Goal: Information Seeking & Learning: Check status

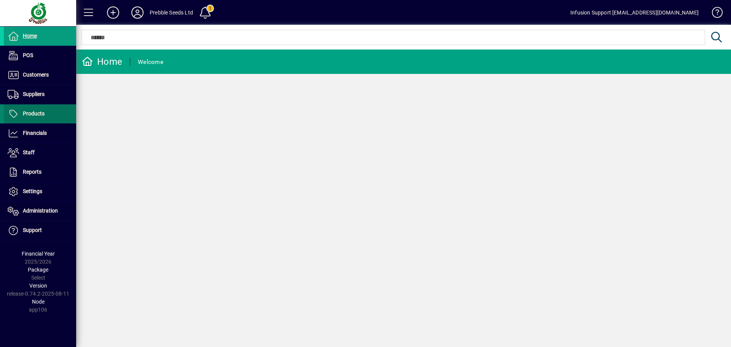
click at [30, 116] on span "Products" at bounding box center [34, 113] width 22 height 6
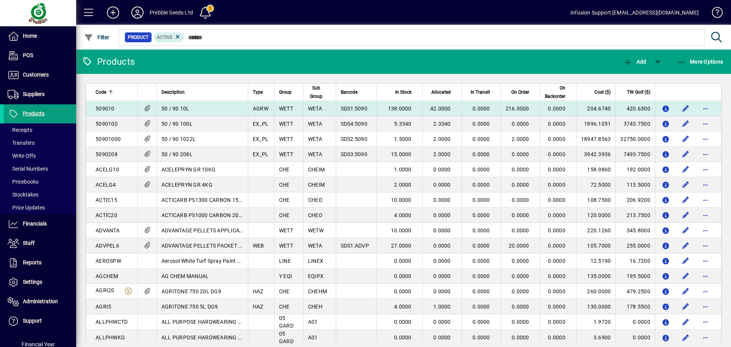
click at [215, 104] on td "50 / 90 10L" at bounding box center [201, 108] width 91 height 15
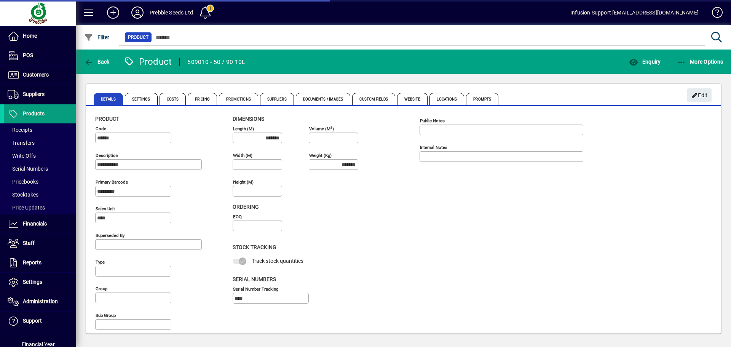
type input "**********"
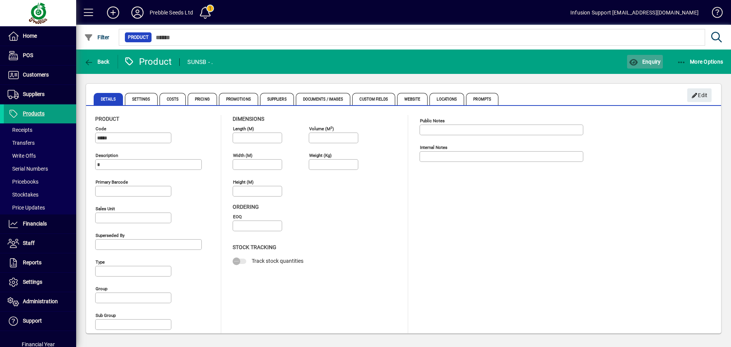
click at [640, 60] on span "Enquiry" at bounding box center [645, 62] width 32 height 6
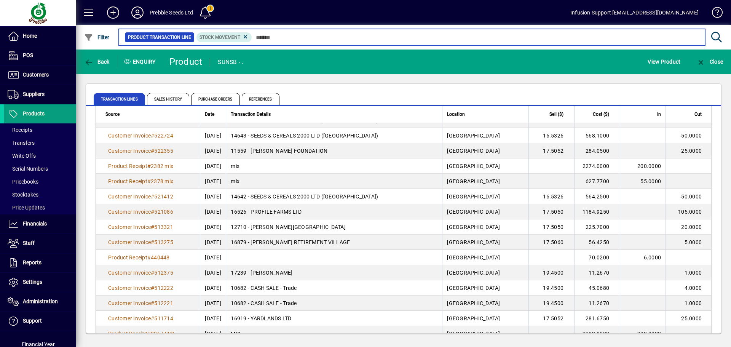
scroll to position [138, 0]
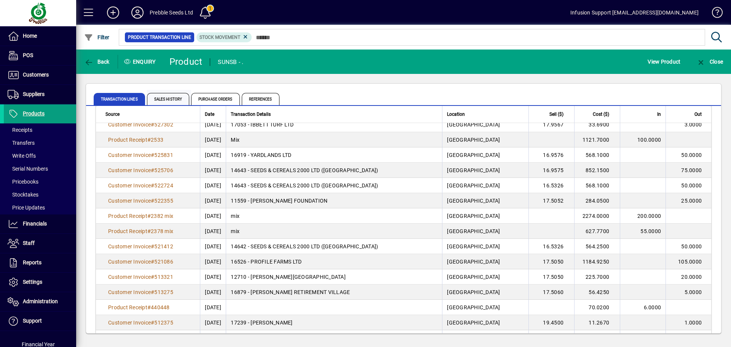
click at [175, 96] on span "Sales History" at bounding box center [168, 99] width 42 height 12
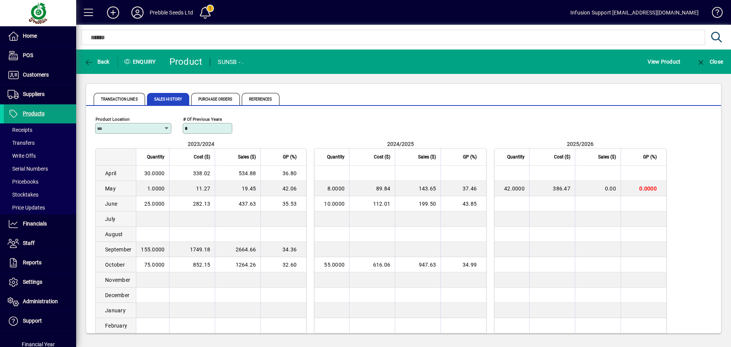
drag, startPoint x: 131, startPoint y: 96, endPoint x: 129, endPoint y: 89, distance: 7.3
click at [131, 96] on span "Transaction Lines" at bounding box center [119, 99] width 51 height 12
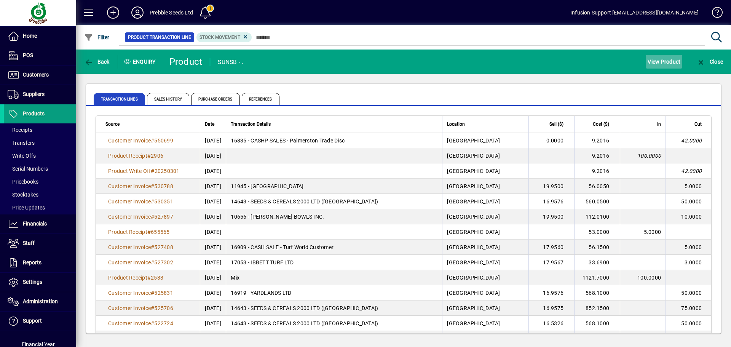
click at [659, 61] on span "View Product" at bounding box center [663, 62] width 33 height 12
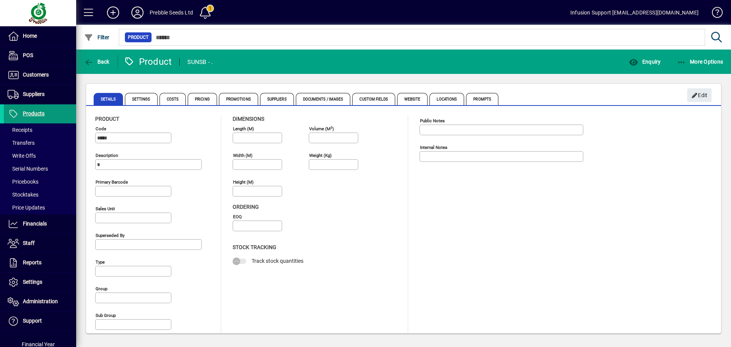
click at [34, 113] on span "Products" at bounding box center [34, 113] width 22 height 6
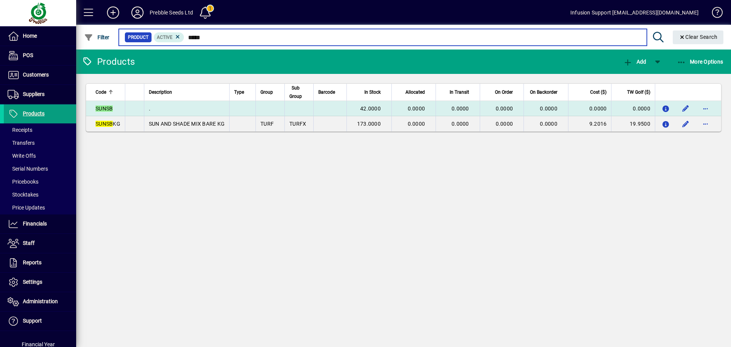
type input "*****"
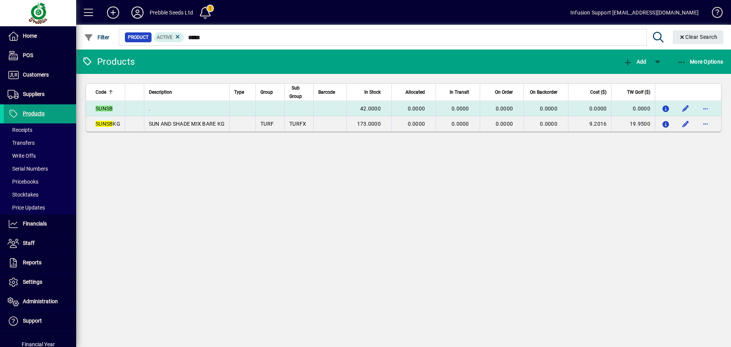
click at [230, 108] on td at bounding box center [242, 108] width 26 height 15
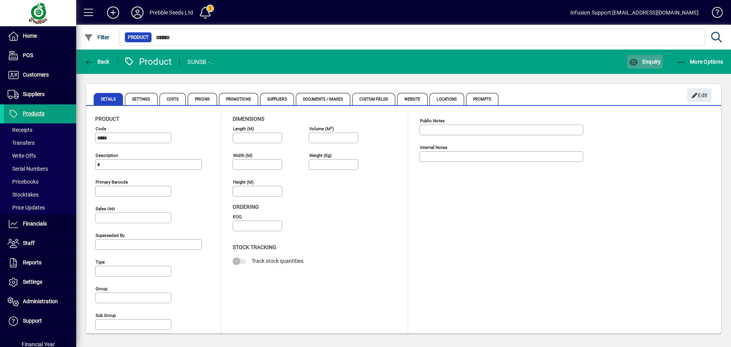
click at [653, 59] on span "Enquiry" at bounding box center [645, 62] width 32 height 6
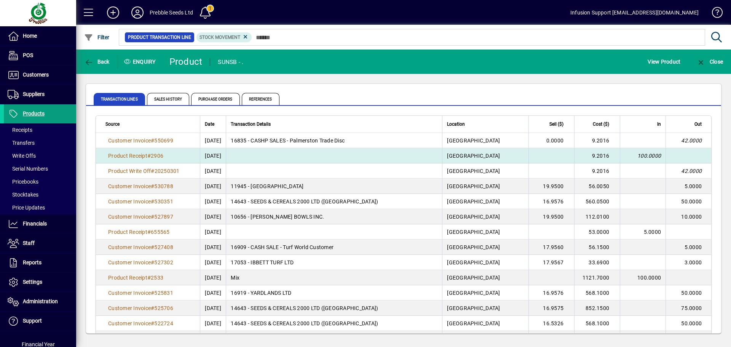
click at [150, 151] on link "Product Receipt # 2906" at bounding box center [135, 155] width 60 height 8
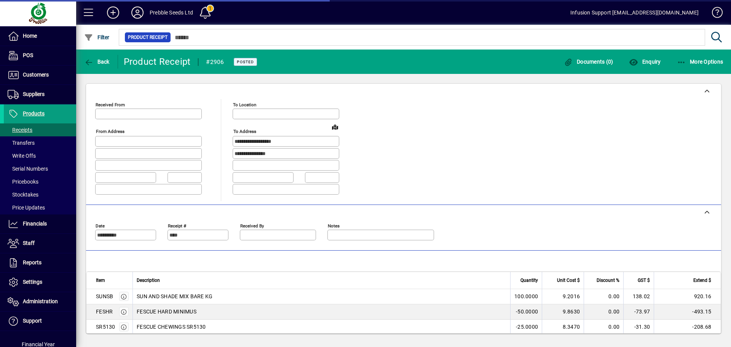
type input "**********"
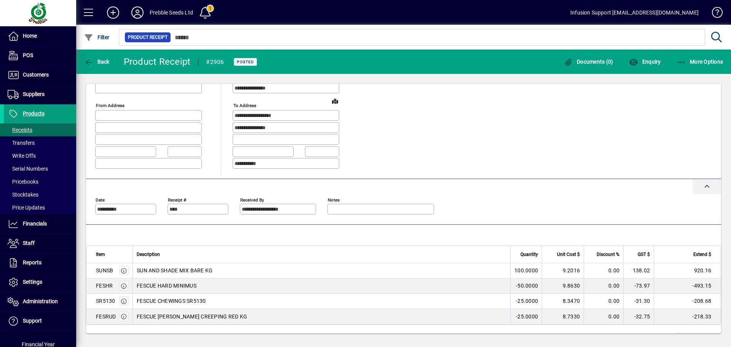
scroll to position [60, 0]
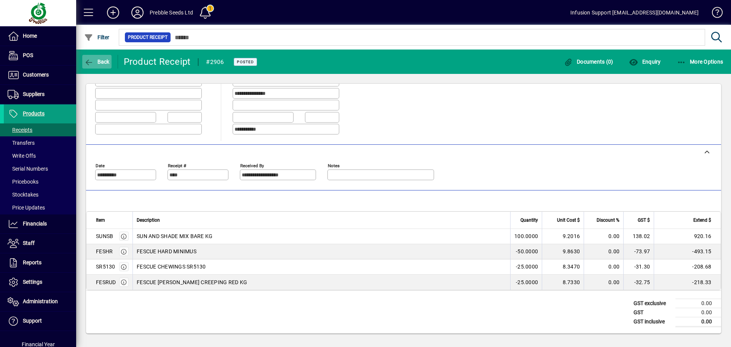
click at [103, 62] on span "Back" at bounding box center [96, 62] width 25 height 6
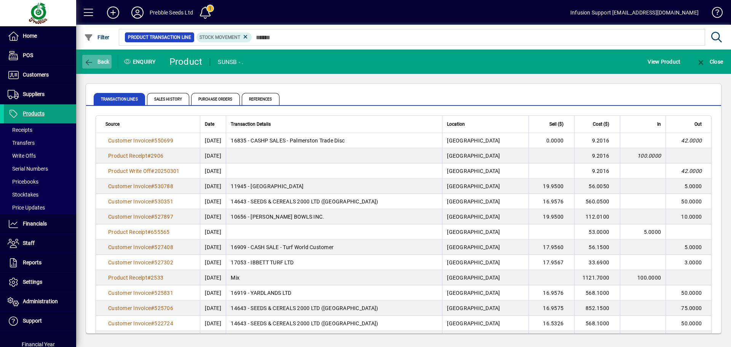
click at [103, 62] on span "Back" at bounding box center [96, 62] width 25 height 6
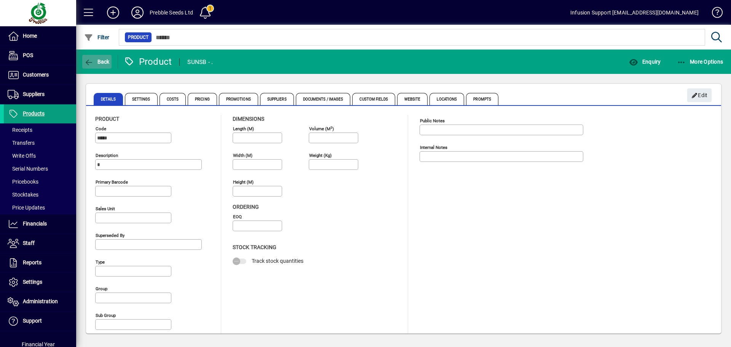
click at [103, 63] on span "Back" at bounding box center [96, 62] width 25 height 6
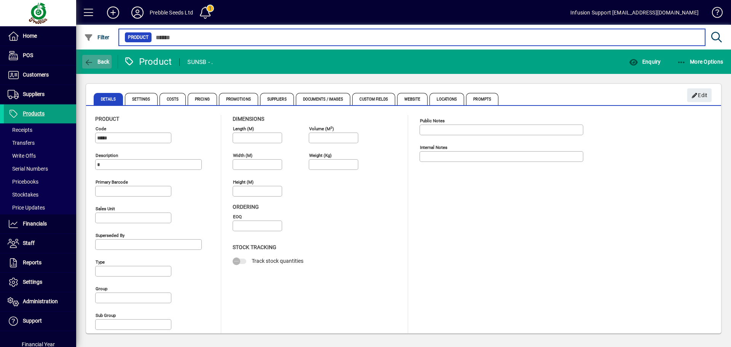
type input "*****"
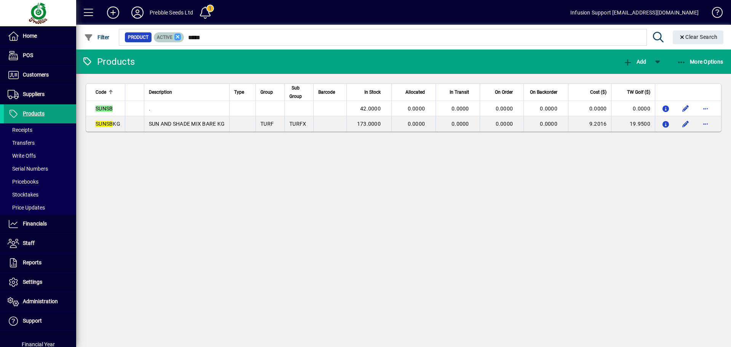
click at [176, 35] on icon at bounding box center [177, 36] width 7 height 7
click at [688, 31] on div at bounding box center [445, 29] width 654 height 8
click at [688, 33] on span "Clear" at bounding box center [697, 37] width 51 height 18
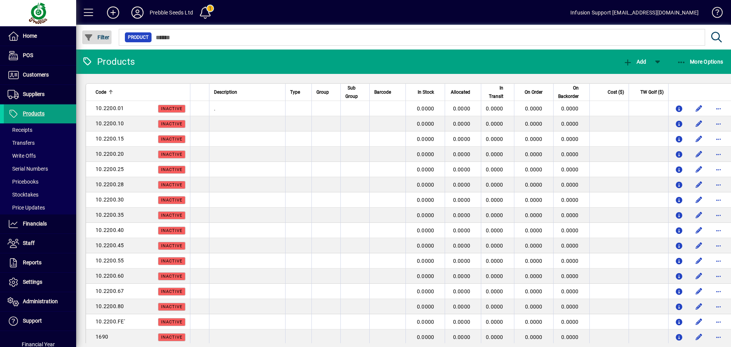
click at [95, 34] on span "Filter" at bounding box center [96, 37] width 25 height 6
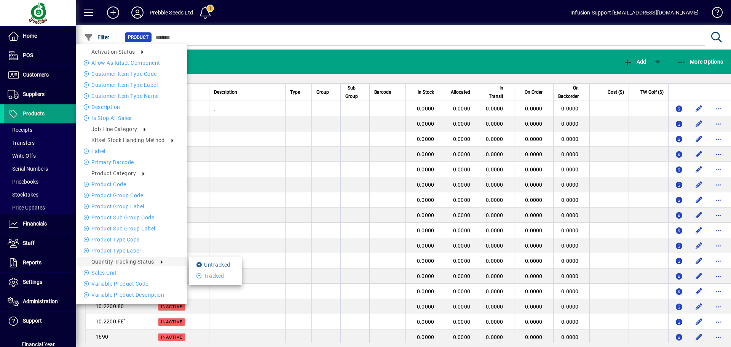
click at [205, 263] on li "Untracked" at bounding box center [215, 264] width 53 height 9
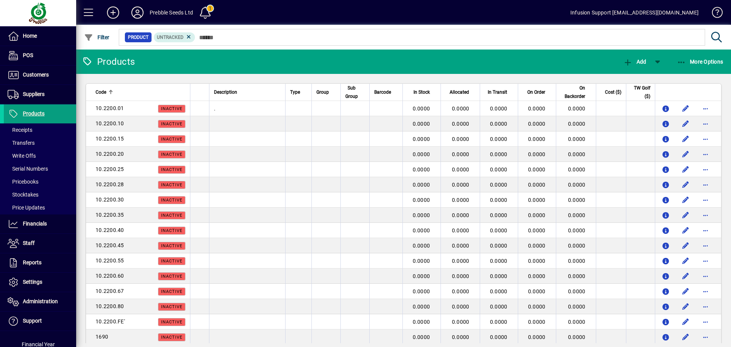
click at [432, 90] on div at bounding box center [434, 90] width 5 height 1
click at [435, 91] on div at bounding box center [436, 91] width 2 height 2
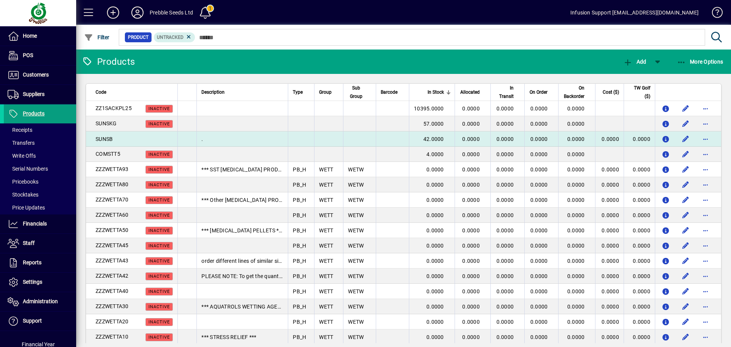
click at [435, 139] on span "42.0000" at bounding box center [433, 139] width 21 height 6
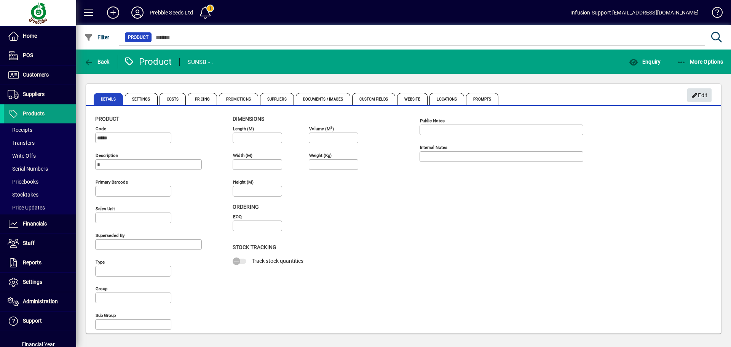
click at [688, 96] on span "button" at bounding box center [699, 95] width 24 height 18
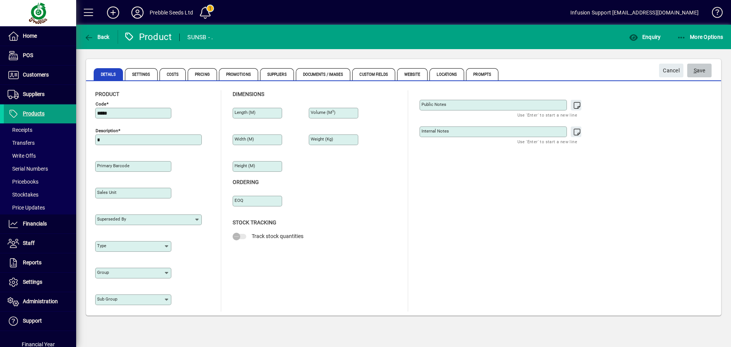
click at [702, 70] on span "S ave" at bounding box center [699, 70] width 12 height 13
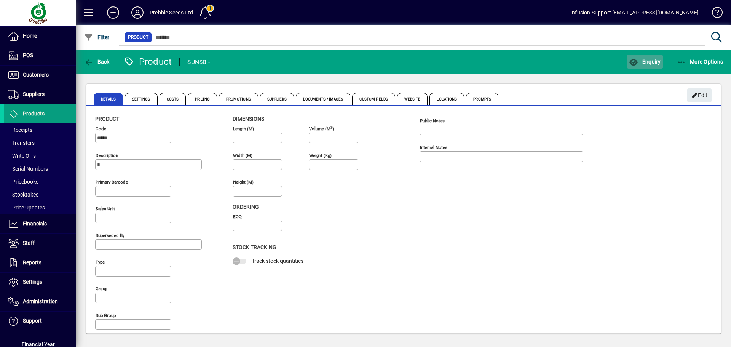
click at [644, 61] on span "Enquiry" at bounding box center [645, 62] width 32 height 6
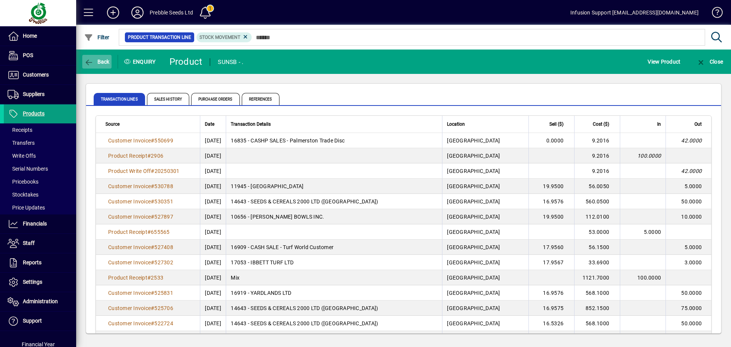
click at [96, 64] on span "Back" at bounding box center [96, 62] width 25 height 6
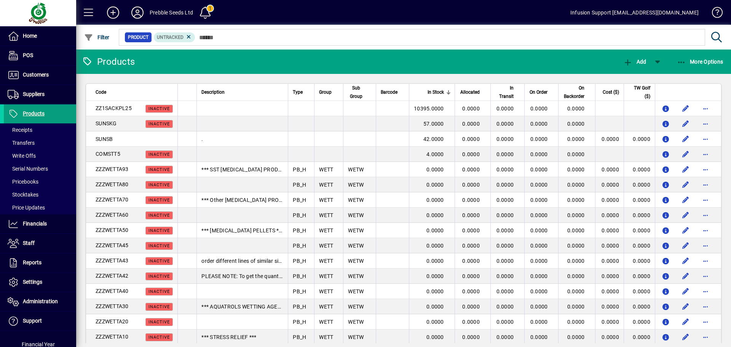
click at [433, 93] on span "In Stock" at bounding box center [435, 92] width 16 height 8
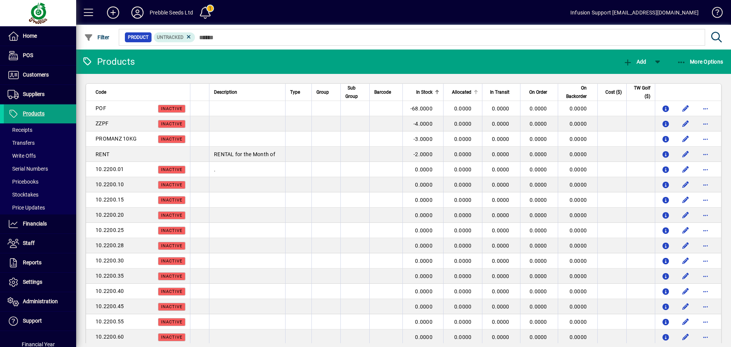
click at [463, 90] on span "Allocated" at bounding box center [461, 92] width 19 height 8
click at [466, 96] on span "Allocated" at bounding box center [461, 92] width 19 height 8
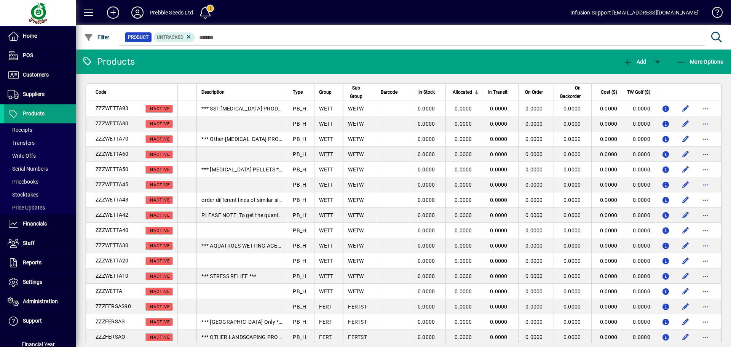
click at [505, 92] on div "In Transit" at bounding box center [500, 92] width 27 height 8
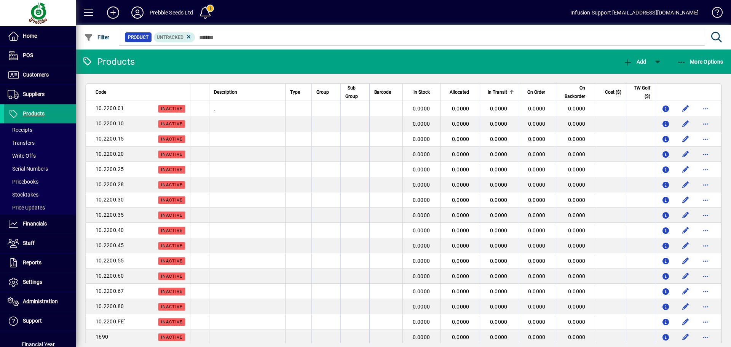
click at [505, 92] on div "In Transit" at bounding box center [498, 92] width 29 height 8
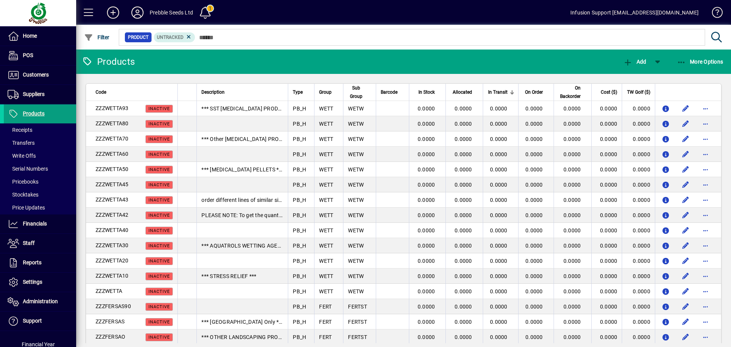
click at [539, 93] on div "On Order" at bounding box center [536, 92] width 27 height 8
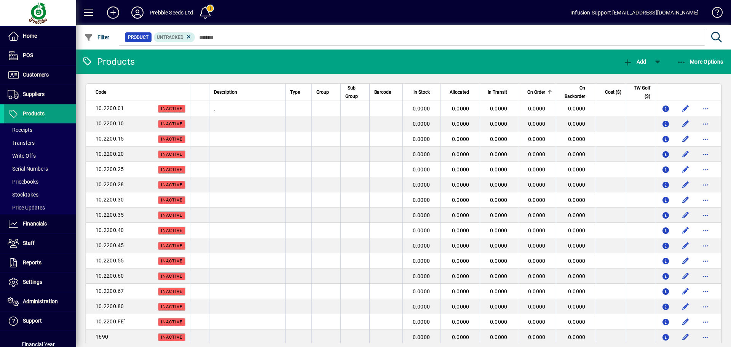
click at [539, 93] on span "On Order" at bounding box center [536, 92] width 18 height 8
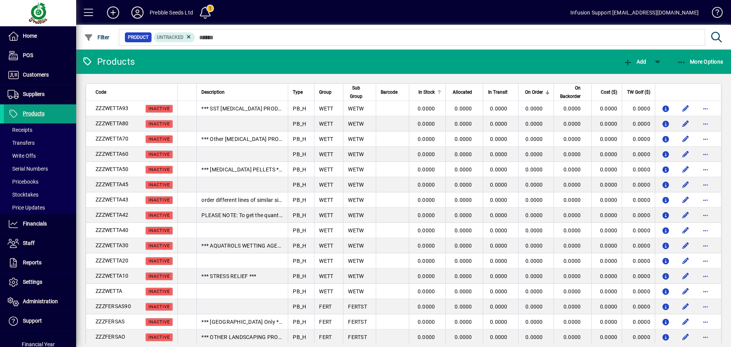
click at [433, 96] on span "In Stock" at bounding box center [426, 92] width 16 height 8
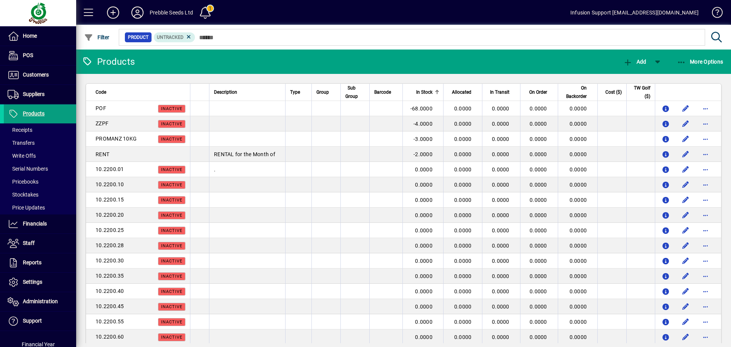
click at [431, 91] on div "In Stock" at bounding box center [423, 92] width 32 height 8
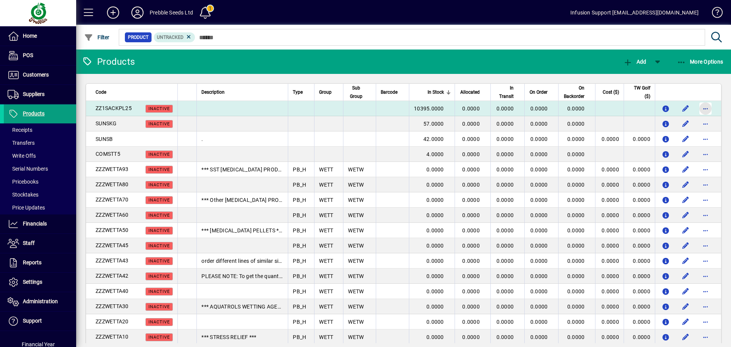
click at [699, 107] on span "button" at bounding box center [705, 108] width 18 height 18
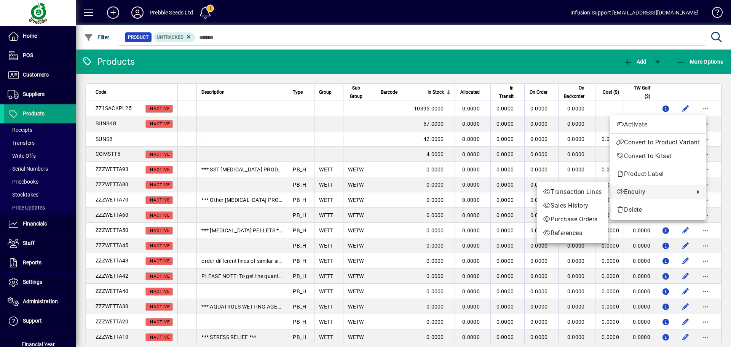
click at [643, 196] on span "Enquiry" at bounding box center [653, 191] width 74 height 9
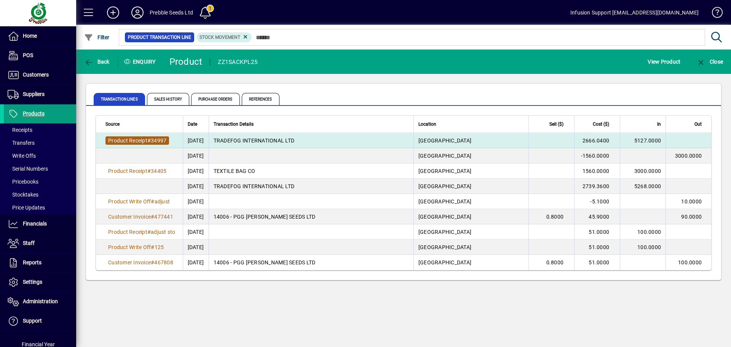
click at [141, 143] on span "Product Receipt # 34997" at bounding box center [137, 140] width 64 height 8
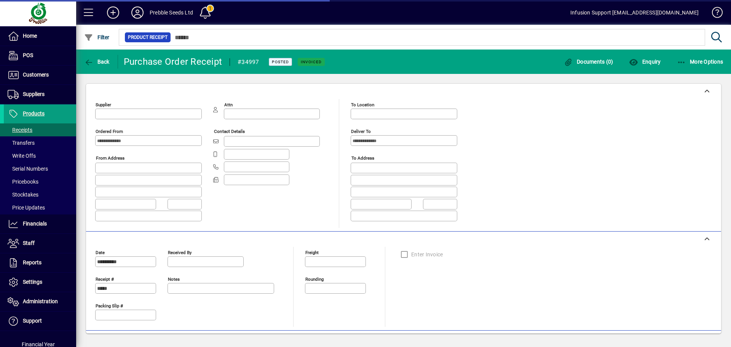
type input "**********"
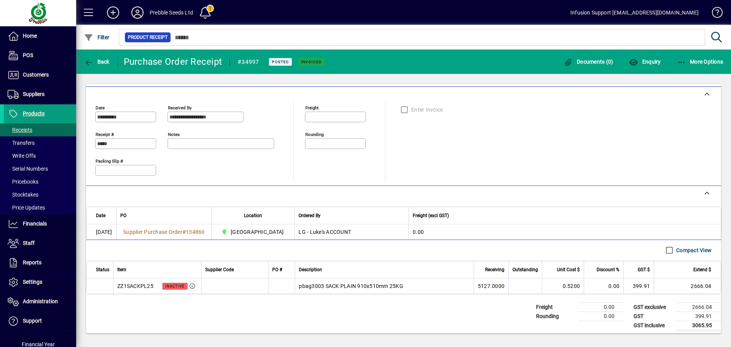
scroll to position [148, 0]
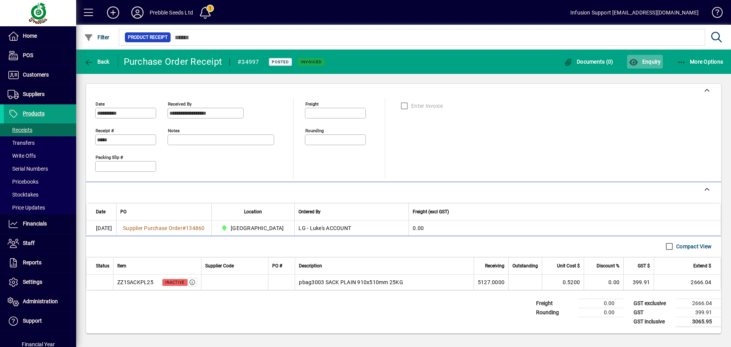
drag, startPoint x: 626, startPoint y: 59, endPoint x: 629, endPoint y: 60, distance: 4.1
click at [628, 60] on div "Enquiry" at bounding box center [645, 62] width 48 height 14
click at [630, 60] on icon "button" at bounding box center [634, 63] width 10 height 8
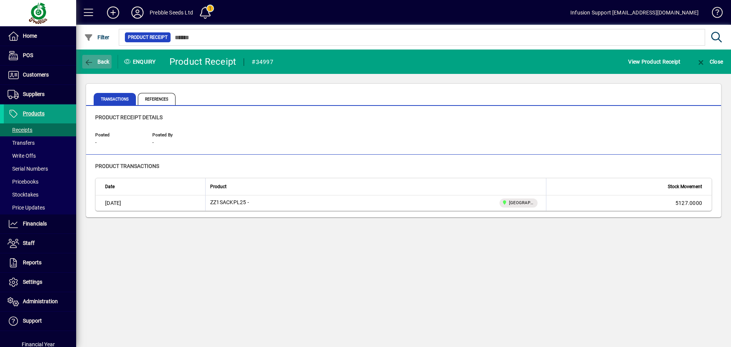
click at [98, 62] on span "Back" at bounding box center [96, 62] width 25 height 6
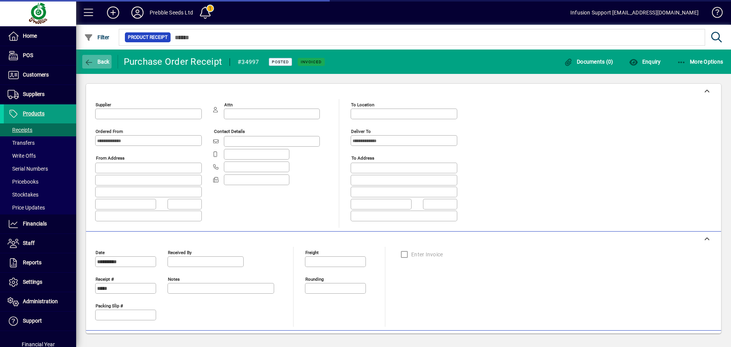
type input "**********"
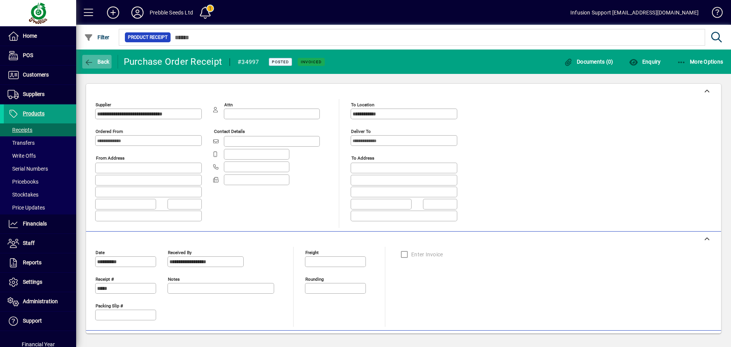
click at [107, 64] on span "Back" at bounding box center [96, 62] width 25 height 6
